Goal: Task Accomplishment & Management: Manage account settings

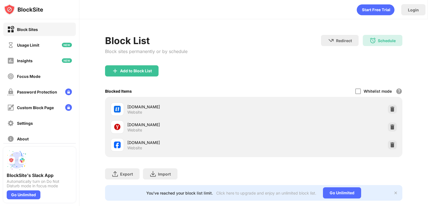
click at [390, 147] on div at bounding box center [392, 144] width 9 height 9
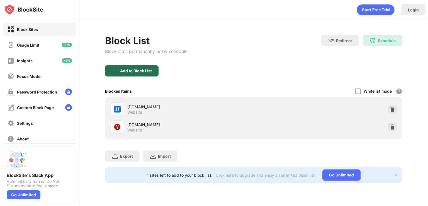
click at [135, 67] on div "Add to Block List" at bounding box center [131, 70] width 53 height 11
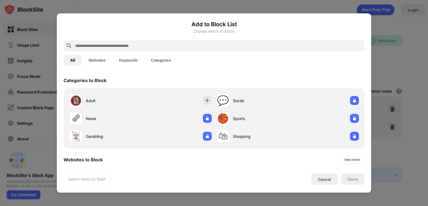
click at [324, 178] on div "Cancel" at bounding box center [324, 179] width 13 height 5
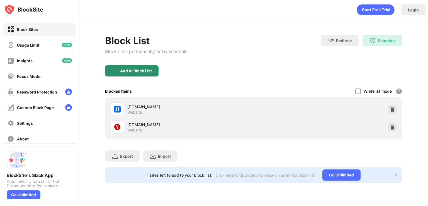
click at [145, 69] on div "Add to Block List" at bounding box center [136, 71] width 32 height 4
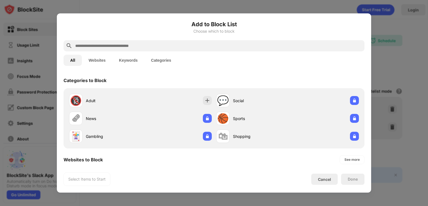
click at [124, 47] on input "text" at bounding box center [219, 45] width 288 height 7
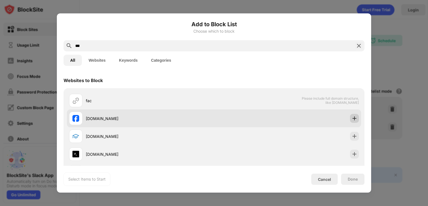
type input "***"
click at [352, 117] on img at bounding box center [355, 118] width 6 height 6
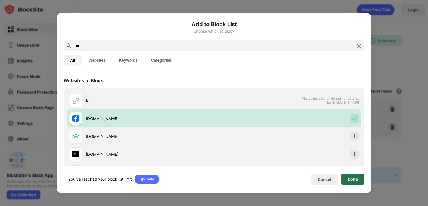
click at [359, 179] on div "Done" at bounding box center [352, 178] width 23 height 11
